Goal: Find specific page/section: Find specific page/section

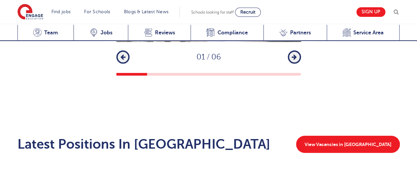
scroll to position [1004, 0]
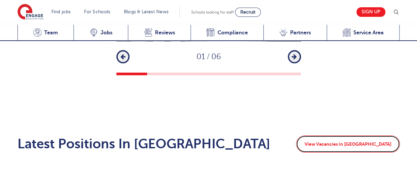
click at [359, 135] on link "View Vacancies in [GEOGRAPHIC_DATA]" at bounding box center [348, 143] width 104 height 17
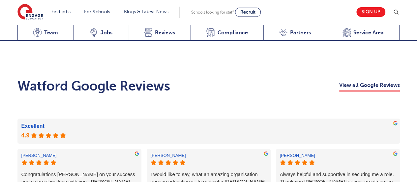
scroll to position [1140, 0]
